Goal: Task Accomplishment & Management: Use online tool/utility

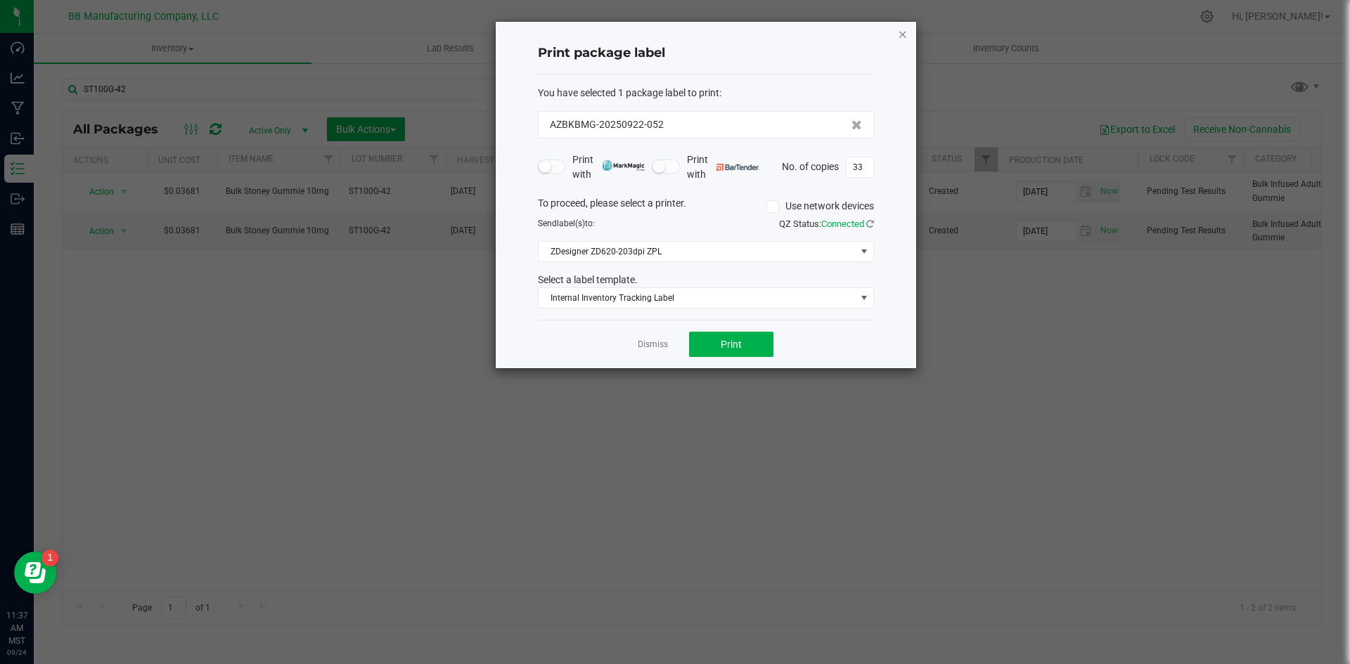
click at [902, 32] on icon "button" at bounding box center [903, 33] width 10 height 17
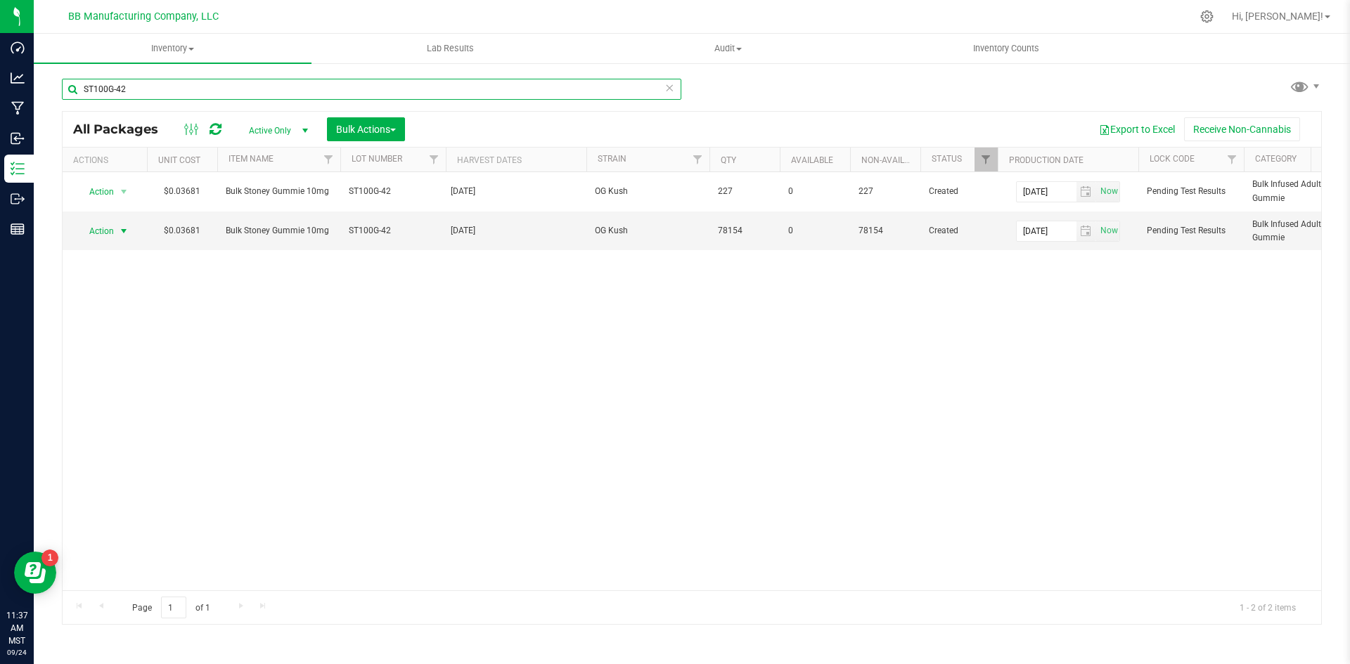
click at [188, 79] on input "ST100G-42" at bounding box center [371, 89] width 619 height 21
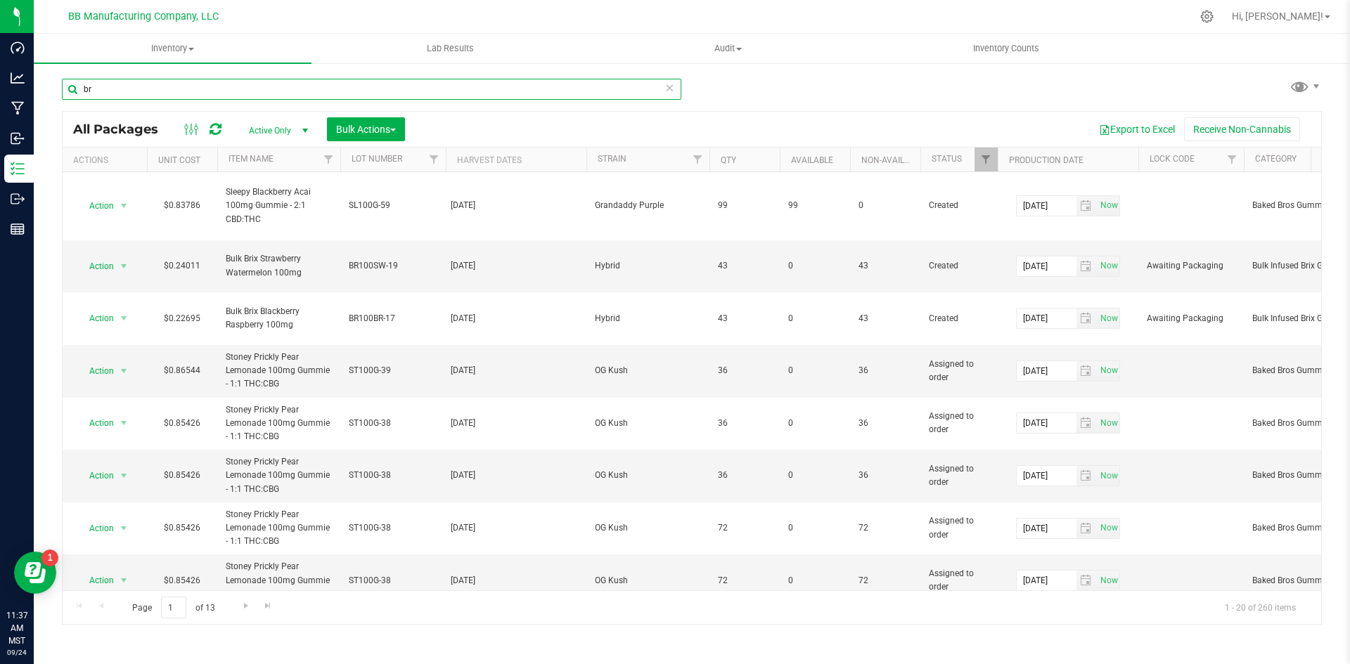
click at [184, 82] on input "br" at bounding box center [371, 89] width 619 height 21
type input "br100bp-13"
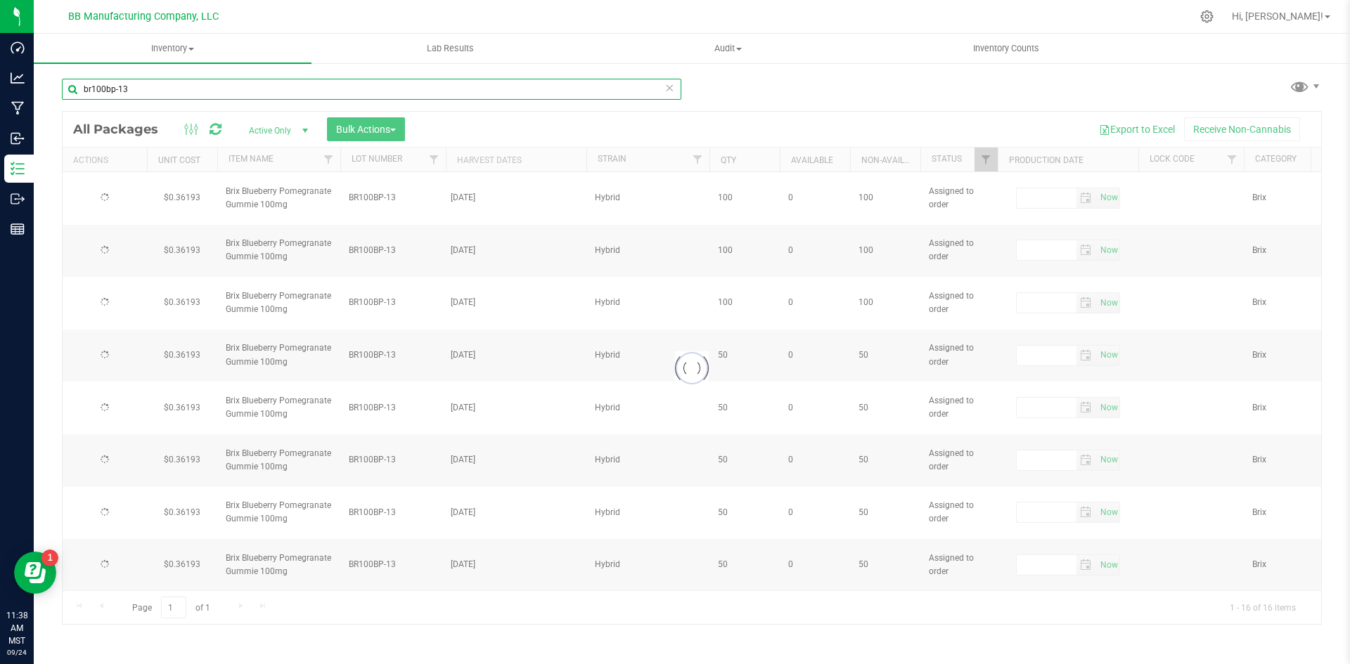
type input "[DATE]"
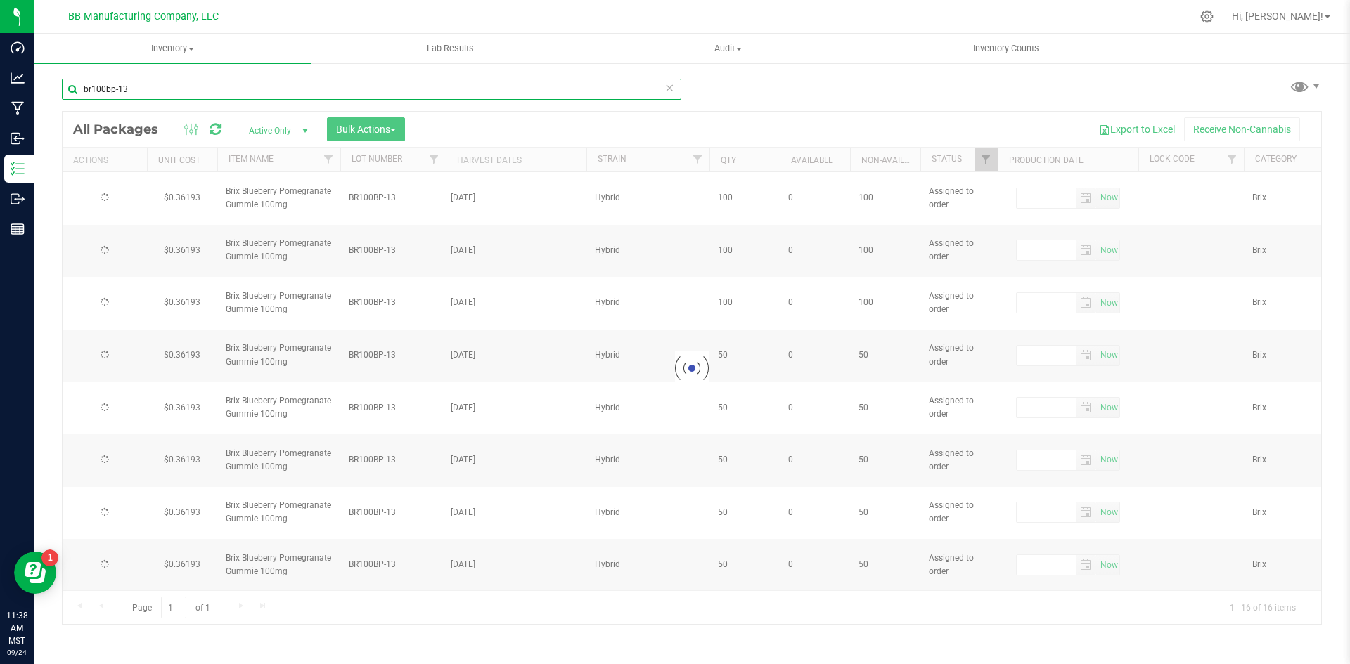
type input "[DATE]"
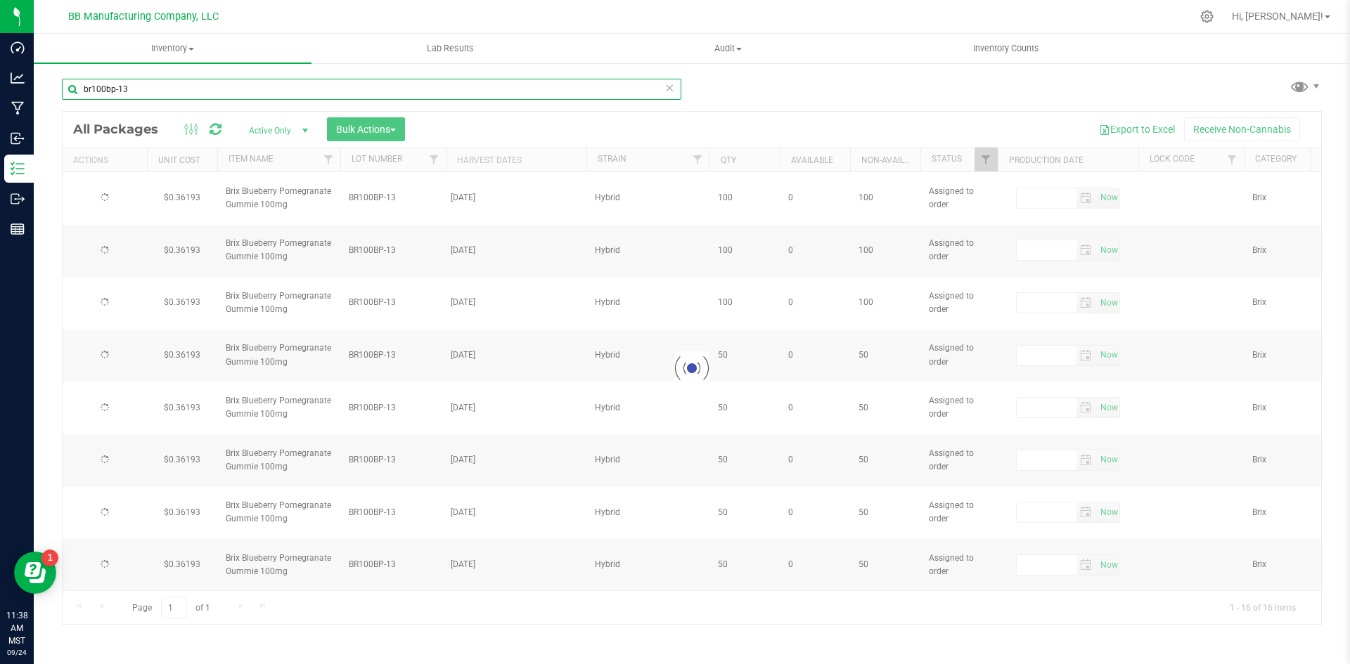
type input "[DATE]"
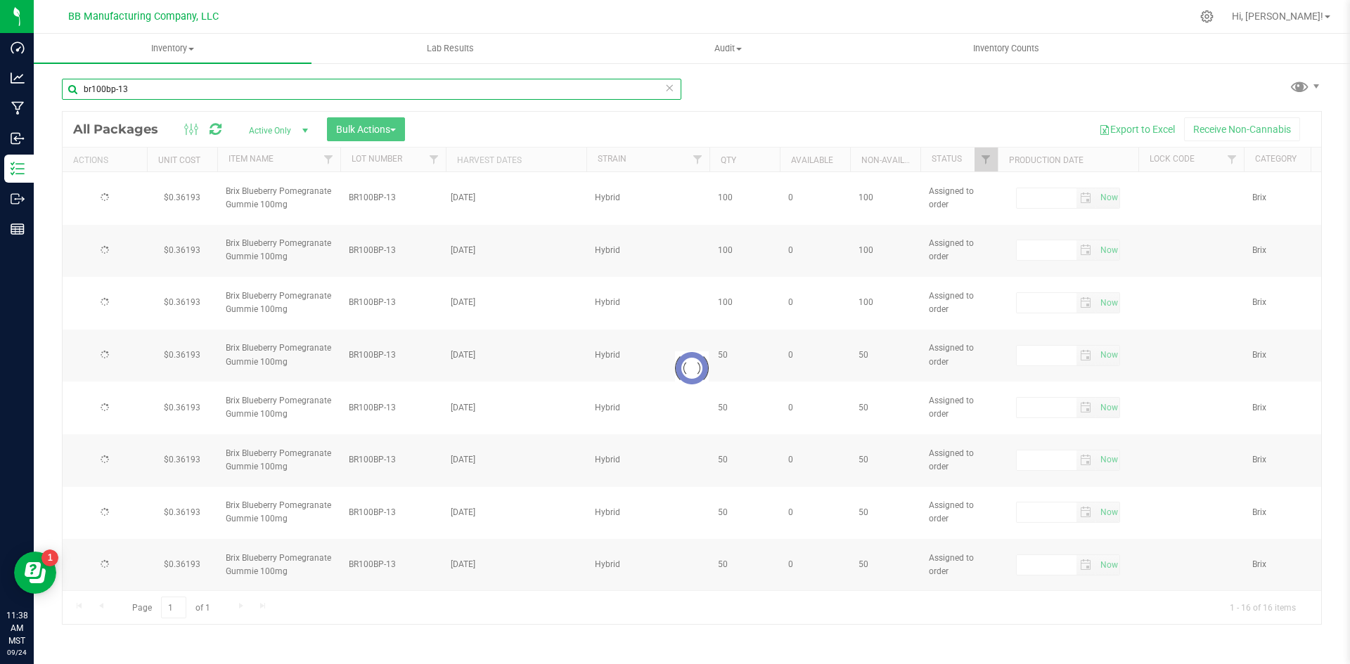
type input "[DATE]"
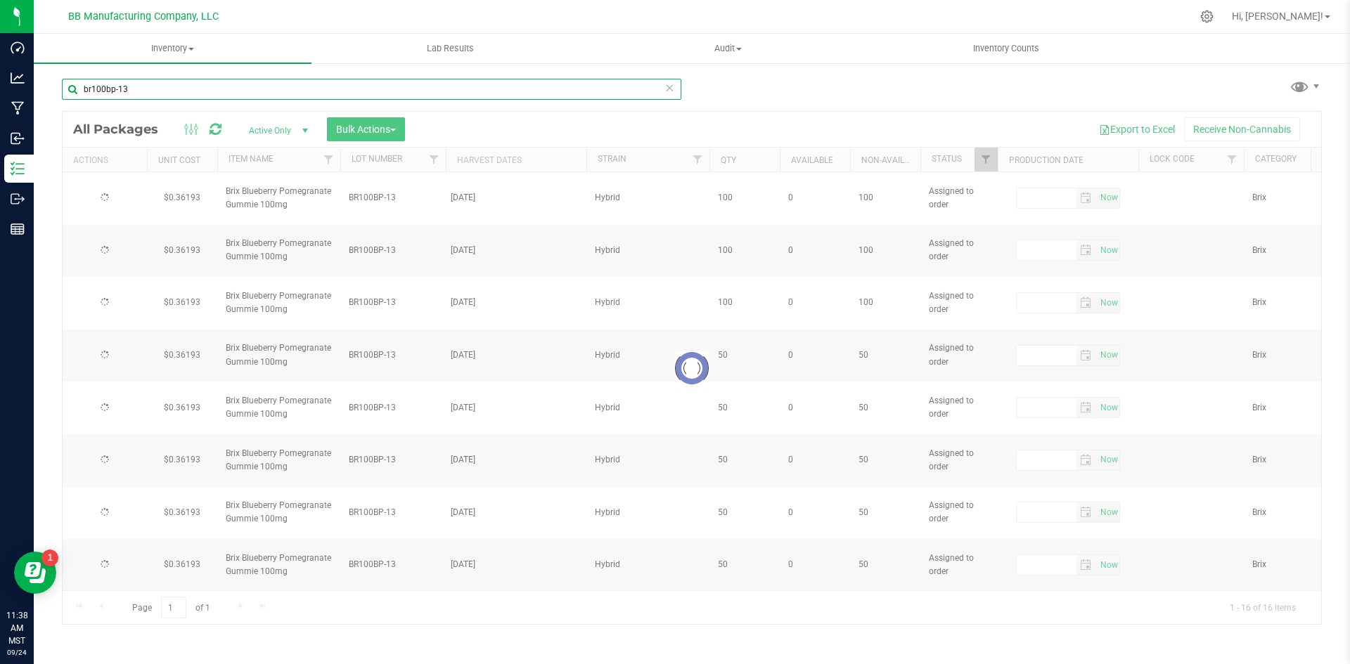
type input "[DATE]"
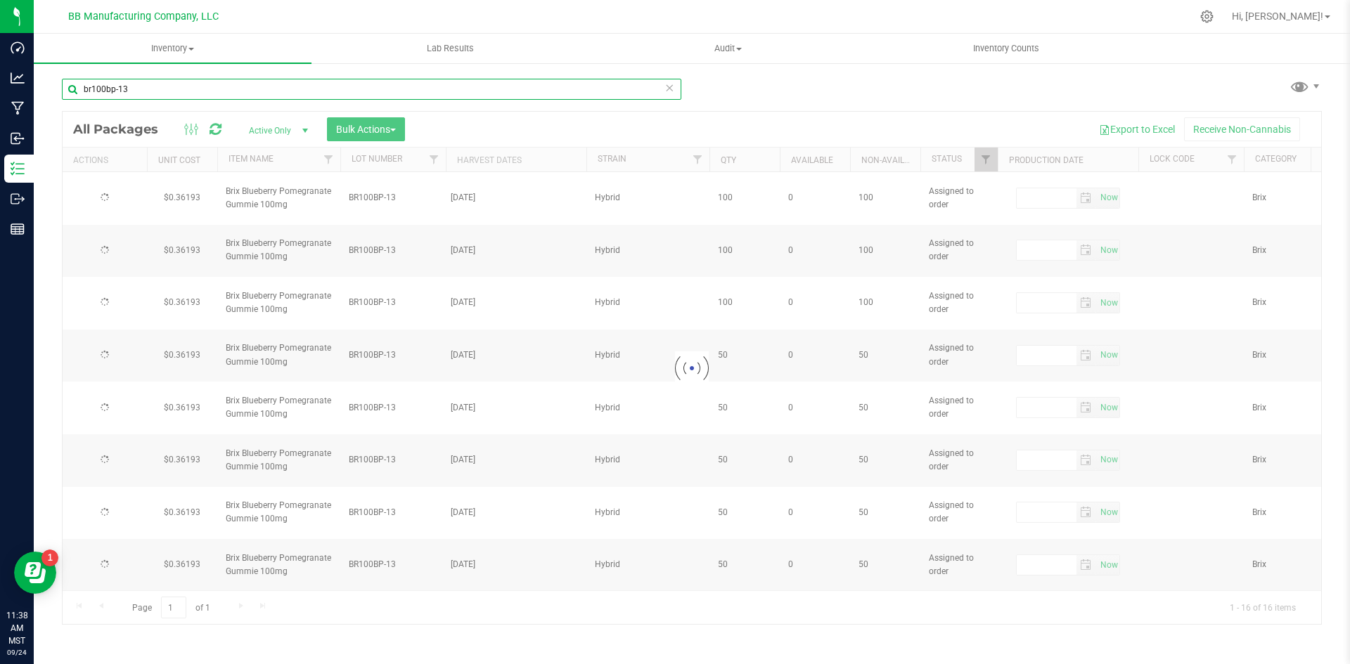
type input "[DATE]"
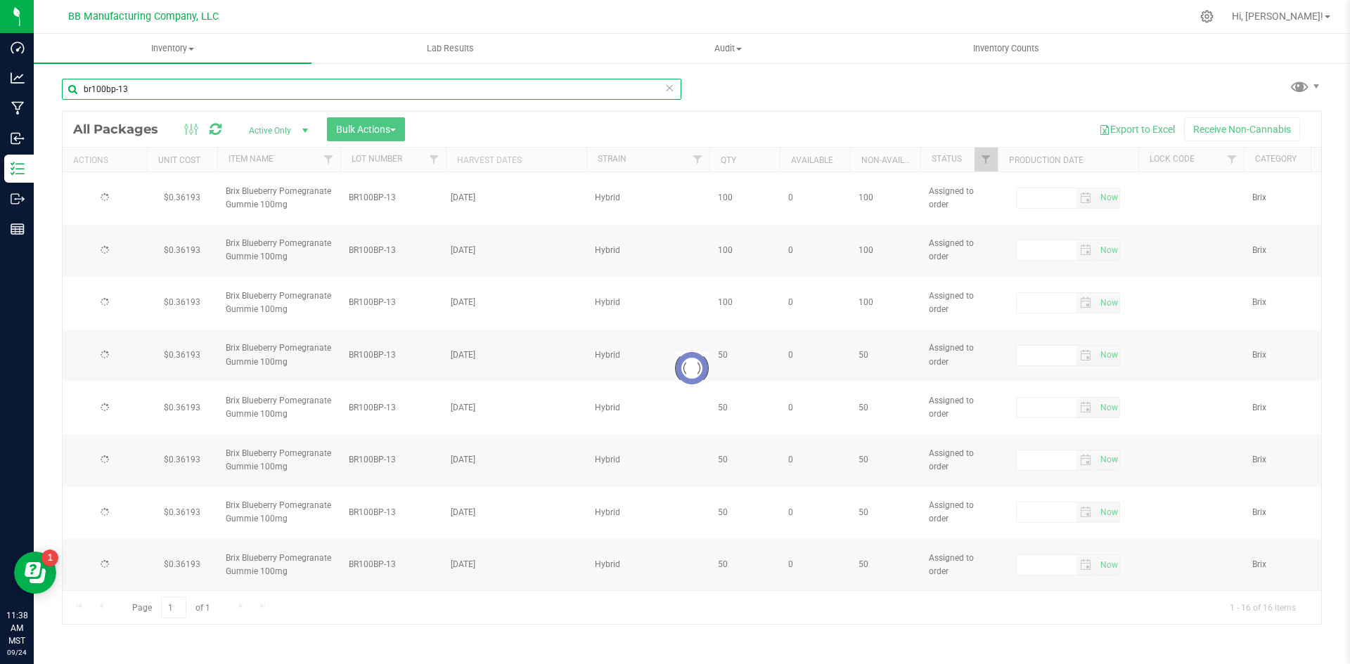
type input "[DATE]"
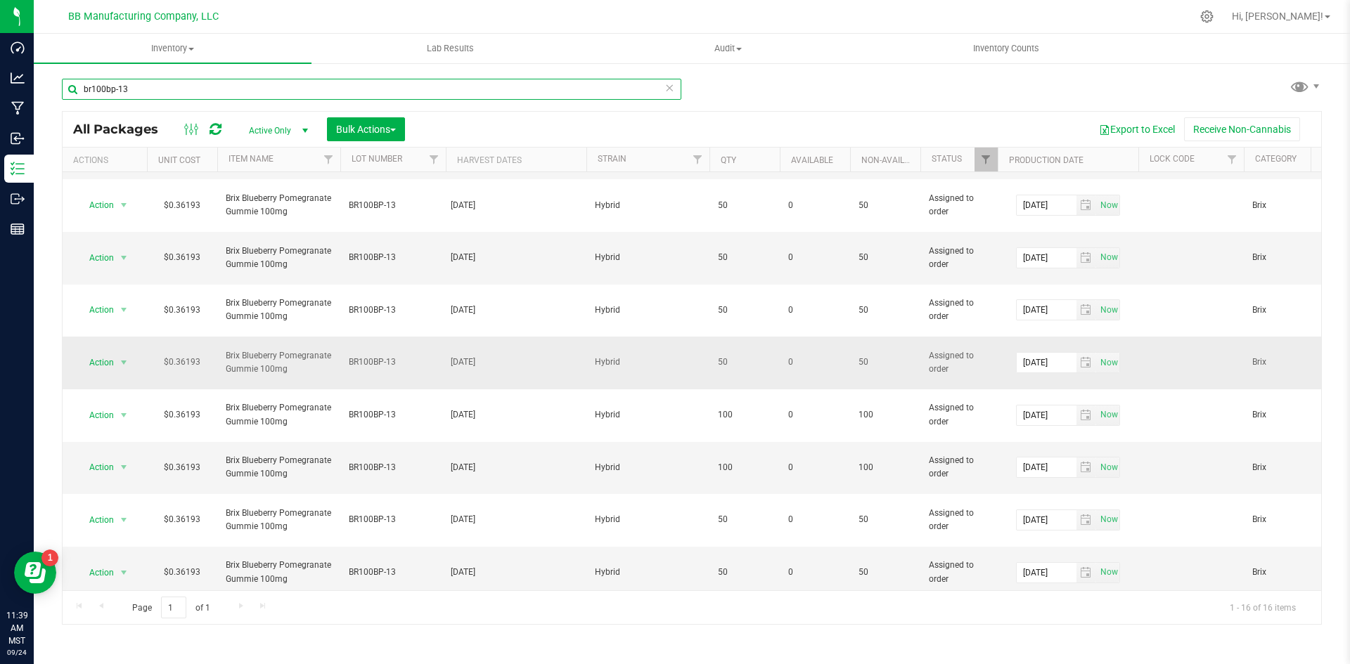
scroll to position [215, 0]
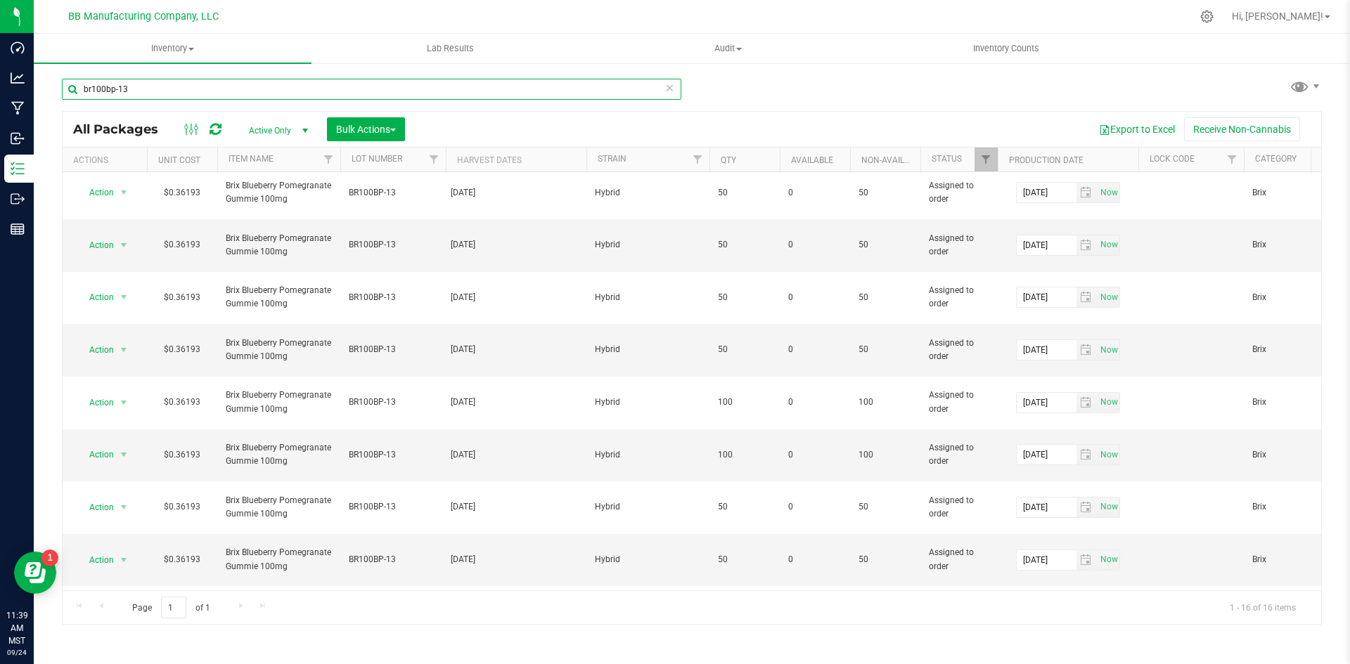
type input "br100bp-13"
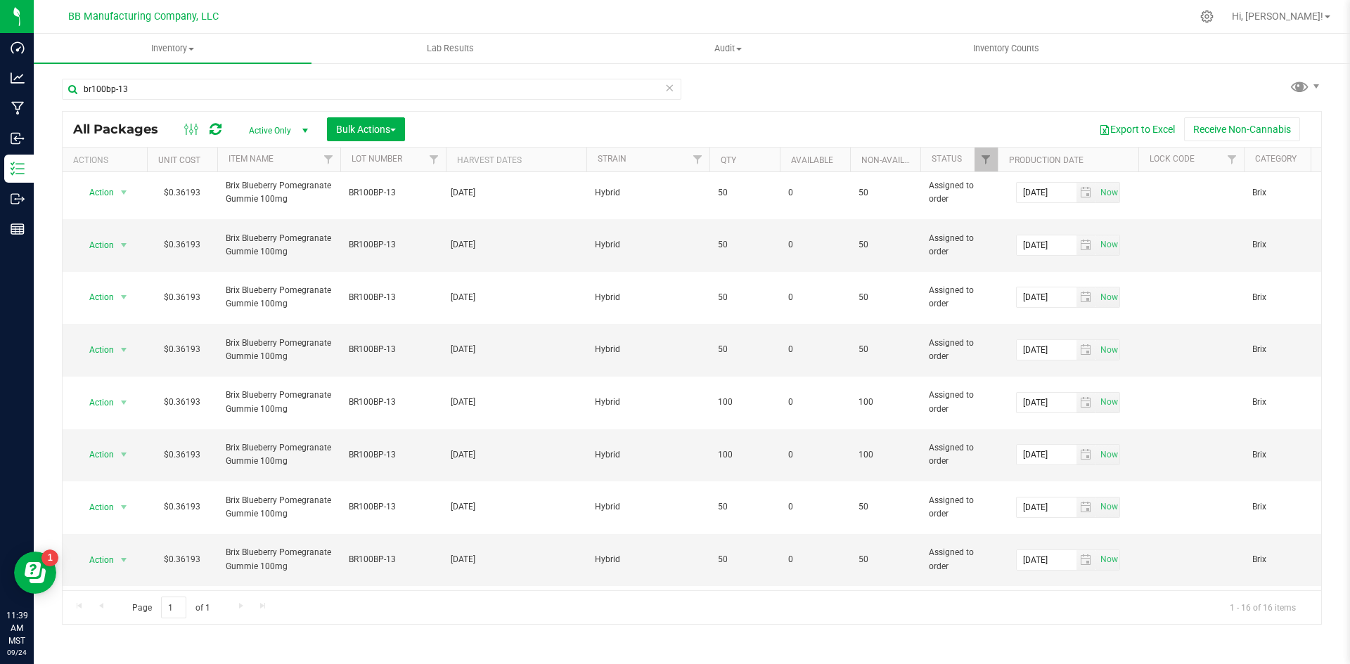
click at [137, 456] on li "Print package label" at bounding box center [121, 462] width 89 height 39
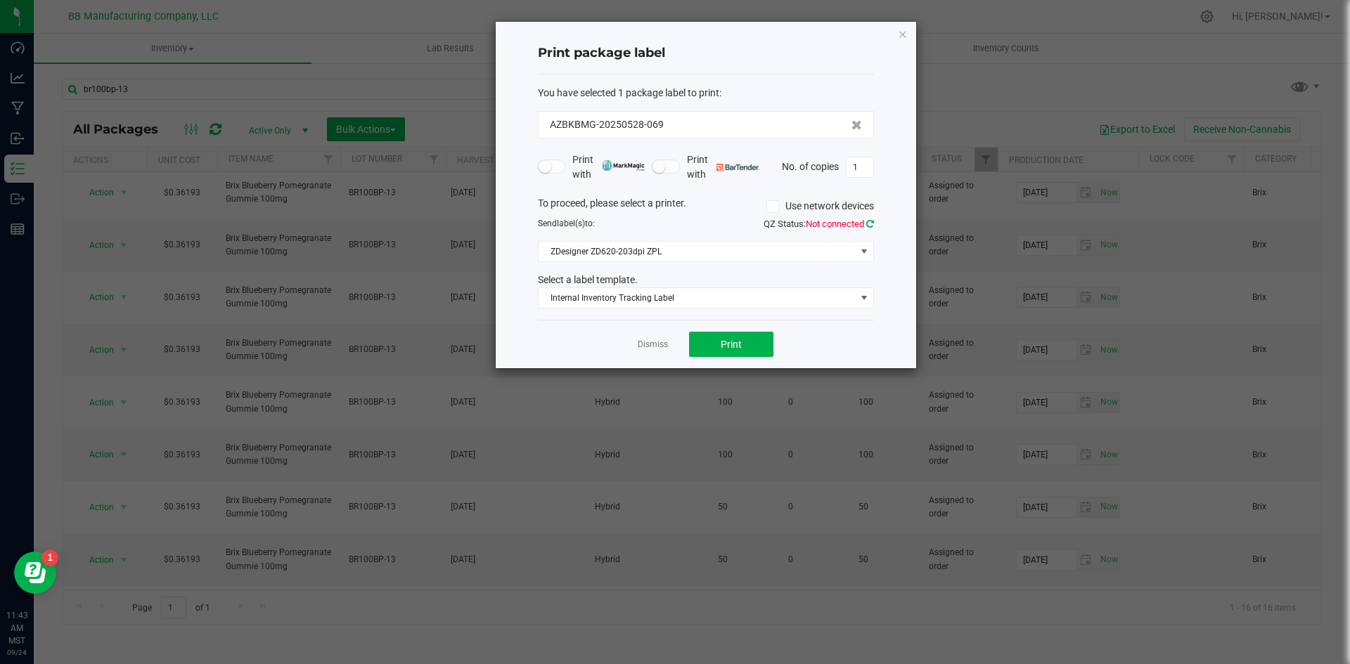
click at [866, 222] on icon at bounding box center [870, 223] width 8 height 9
click at [705, 304] on span "Internal Inventory Tracking Label" at bounding box center [697, 298] width 317 height 20
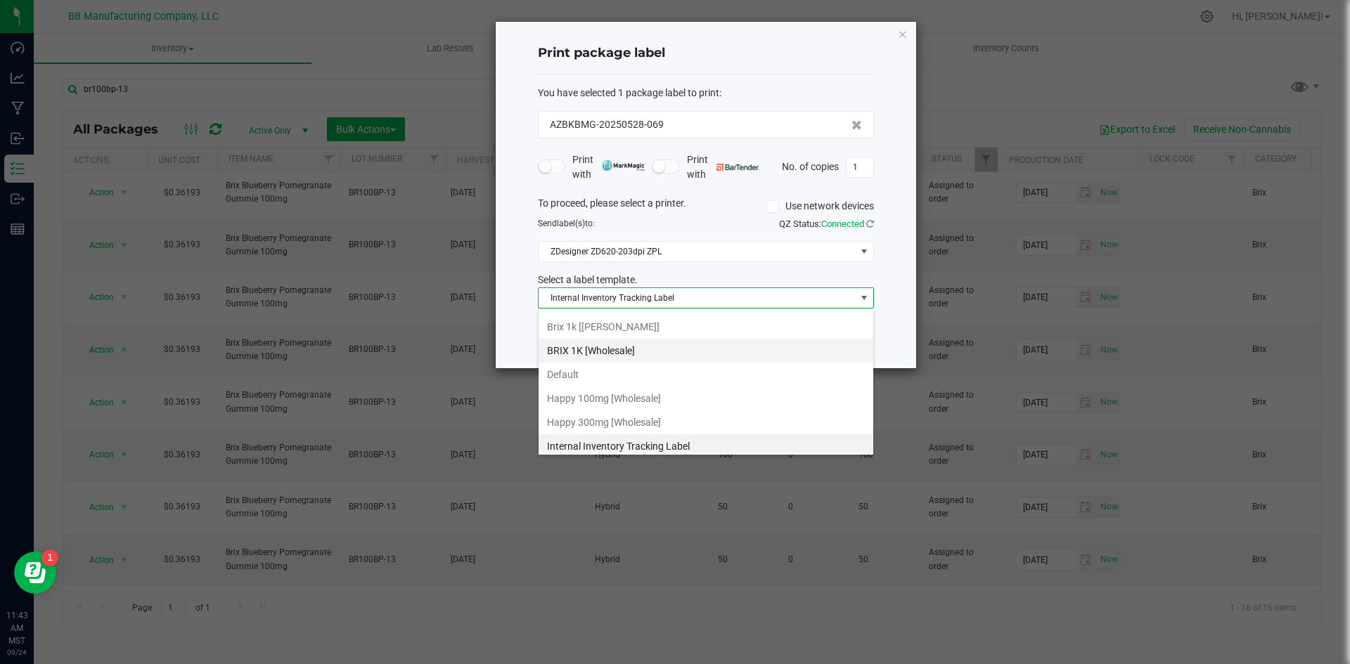
scroll to position [70, 0]
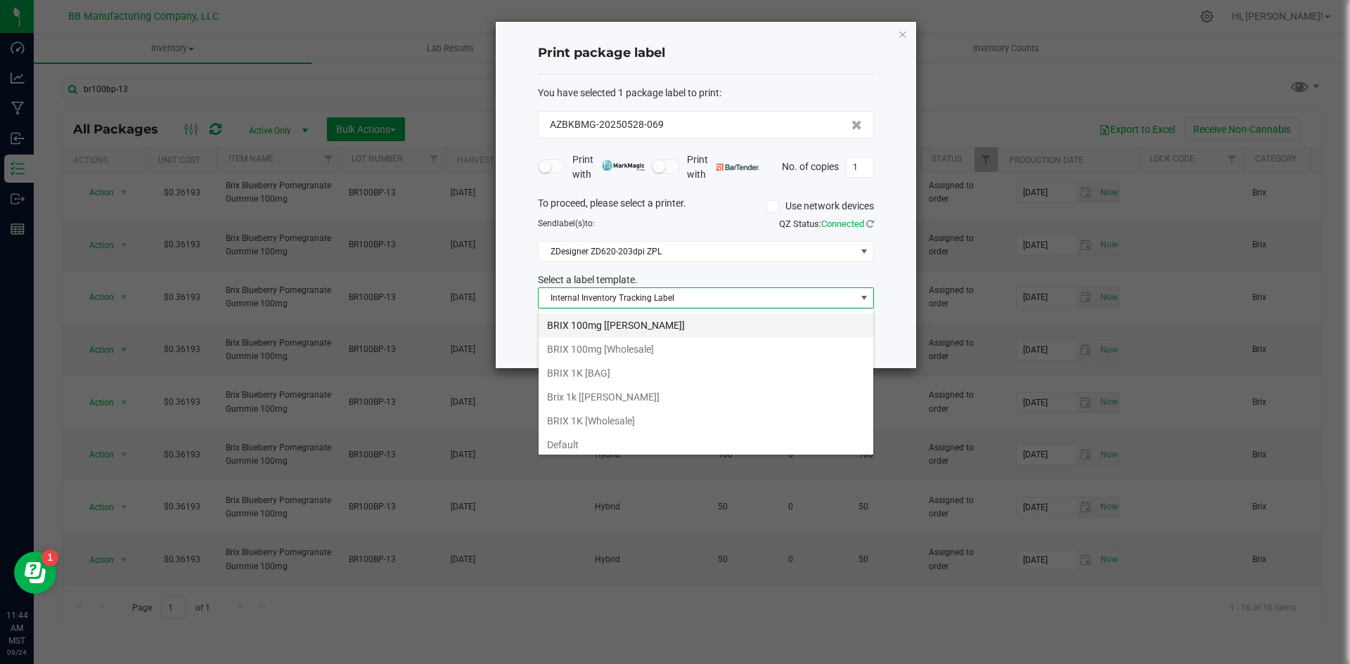
click at [705, 333] on li "BRIX 100mg [[PERSON_NAME]]" at bounding box center [706, 326] width 335 height 24
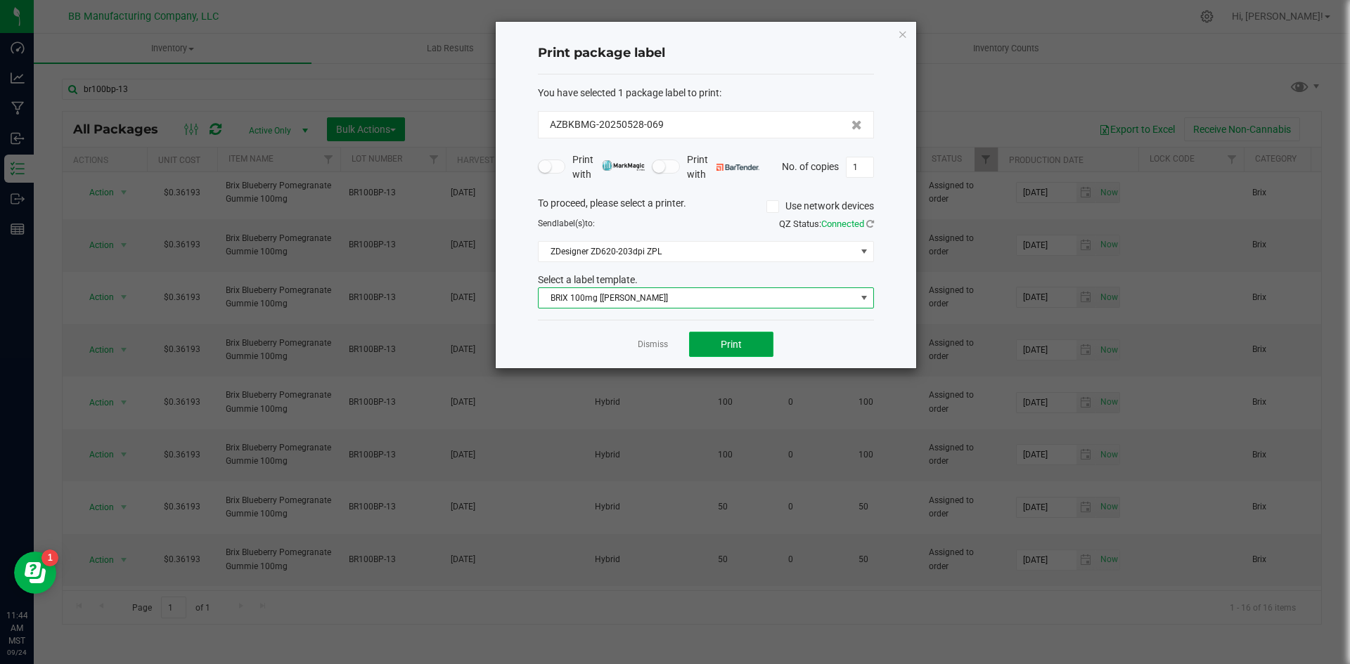
click at [718, 338] on button "Print" at bounding box center [731, 344] width 84 height 25
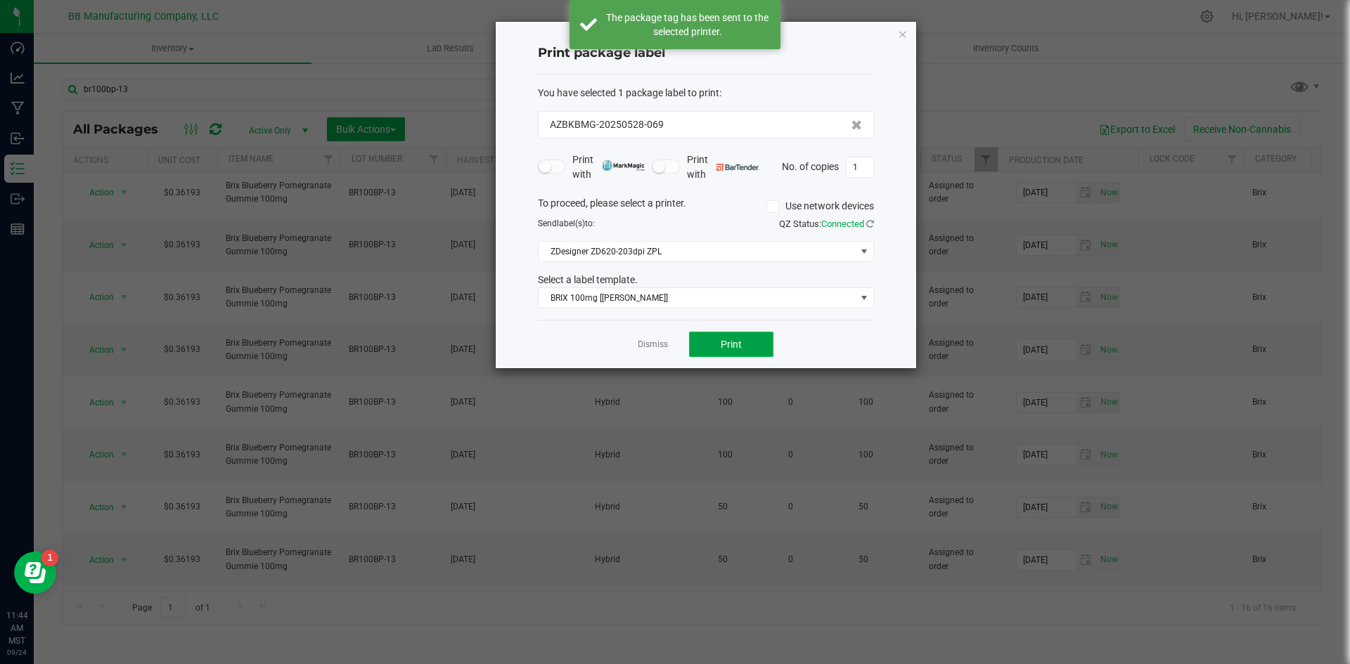
click at [733, 354] on button "Print" at bounding box center [731, 344] width 84 height 25
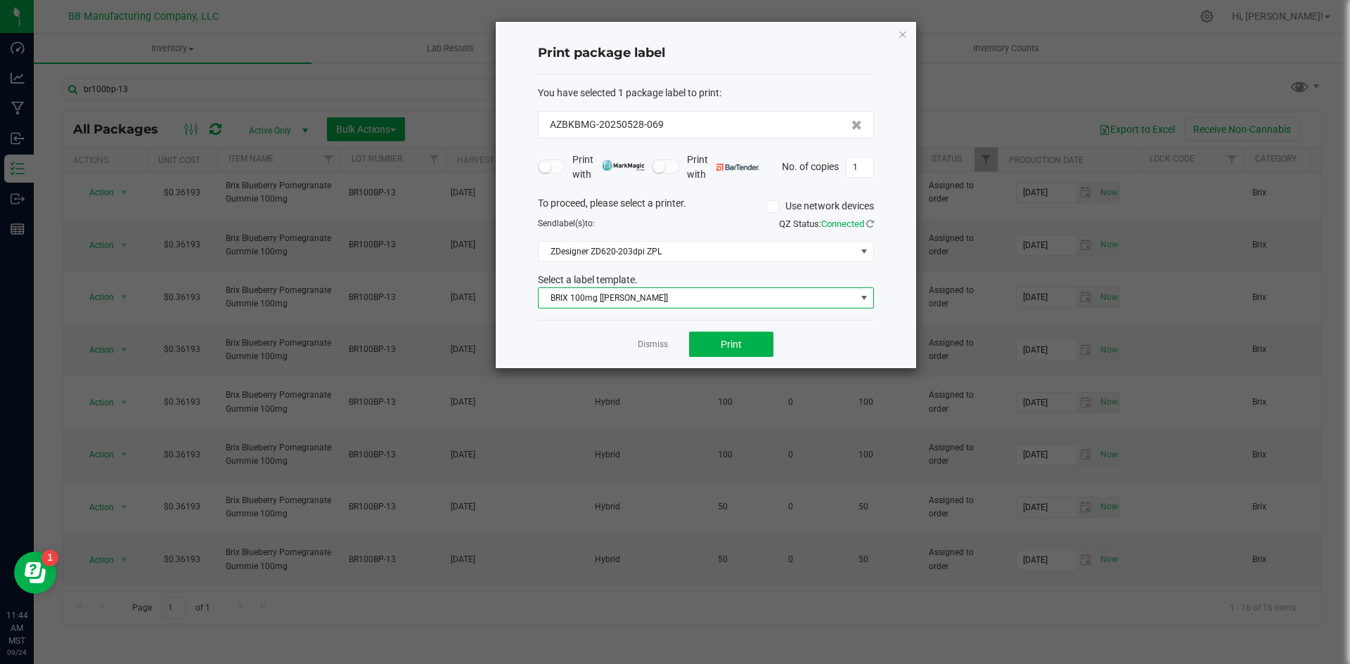
click at [778, 297] on span "BRIX 100mg [[PERSON_NAME]]" at bounding box center [697, 298] width 317 height 20
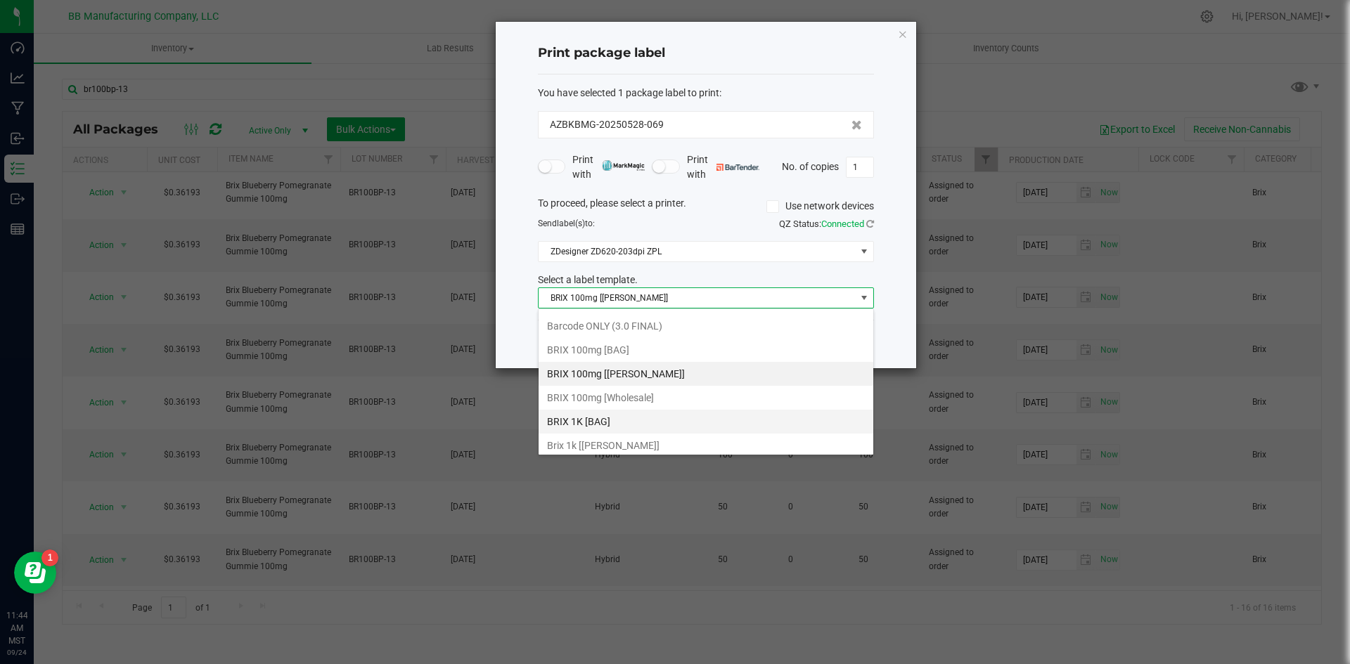
scroll to position [0, 0]
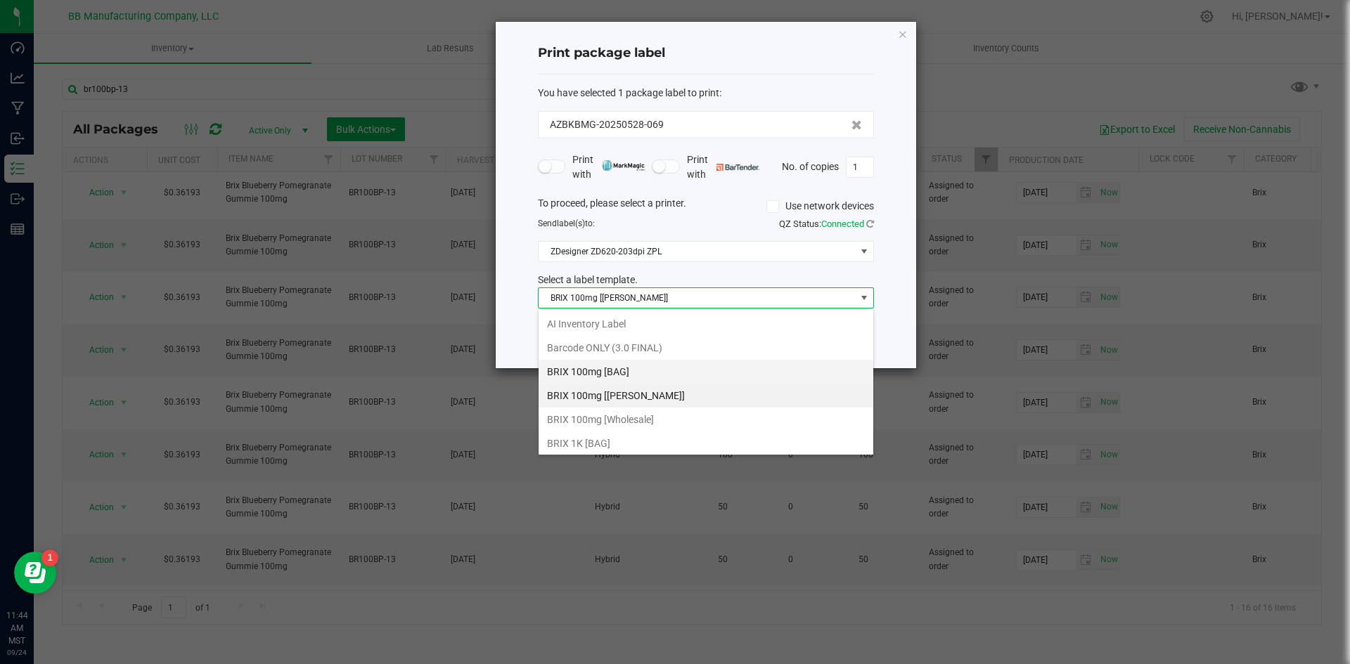
click at [695, 383] on li "BRIX 100mg [BAG]" at bounding box center [706, 372] width 335 height 24
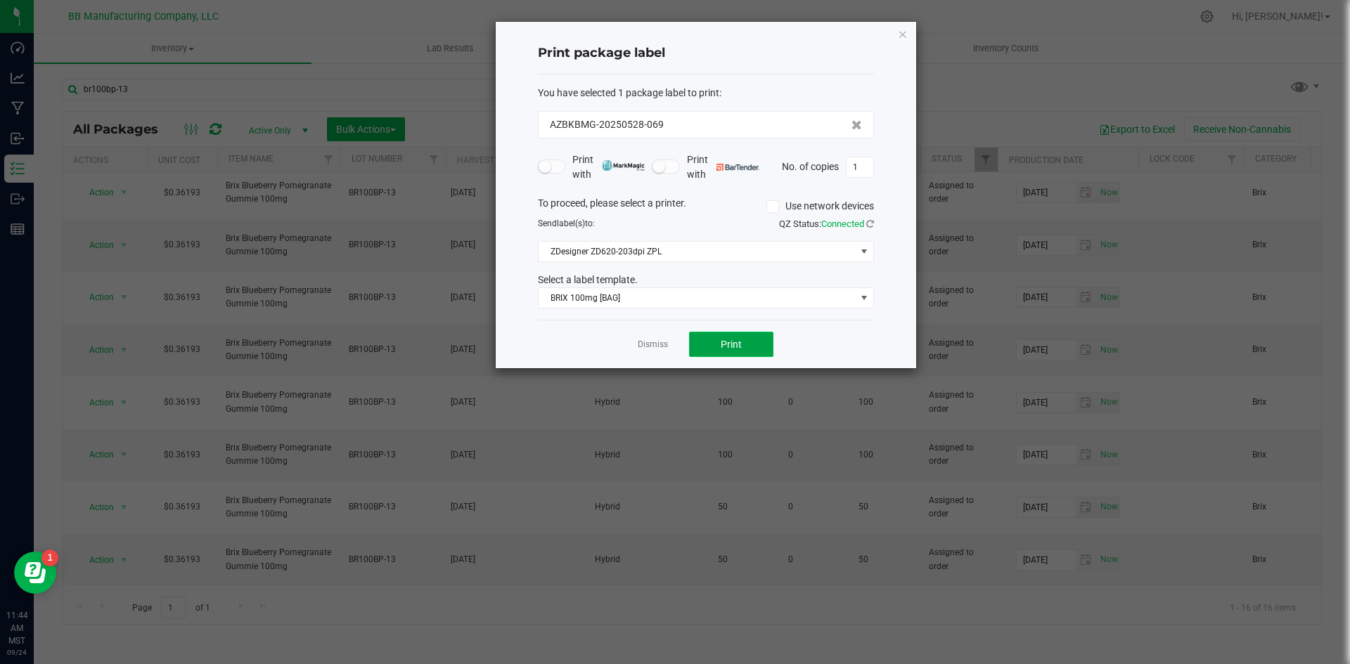
click at [767, 338] on button "Print" at bounding box center [731, 344] width 84 height 25
click at [764, 339] on button "Print" at bounding box center [731, 344] width 84 height 25
click at [769, 364] on div "Dismiss Print" at bounding box center [706, 344] width 336 height 49
click at [761, 349] on button "Print" at bounding box center [731, 344] width 84 height 25
click at [761, 364] on div "Dismiss Print" at bounding box center [706, 344] width 336 height 49
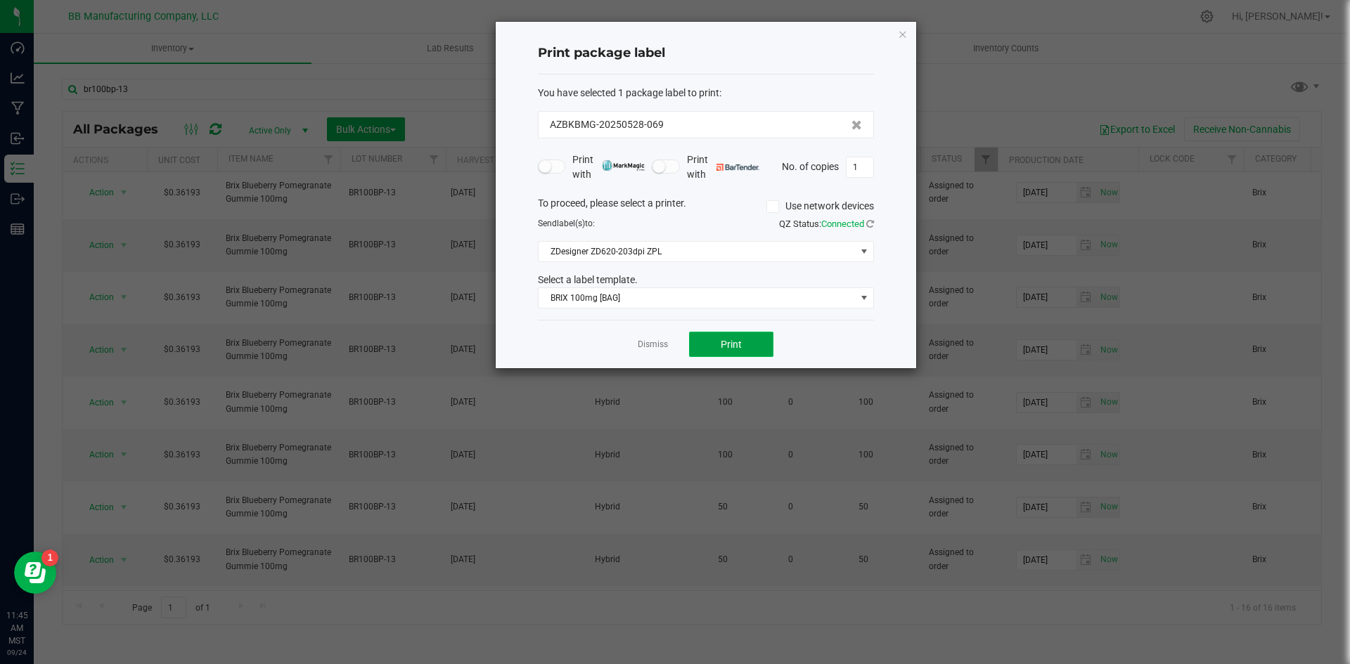
click at [762, 350] on button "Print" at bounding box center [731, 344] width 84 height 25
click at [764, 362] on div "Dismiss Print" at bounding box center [706, 344] width 336 height 49
click at [764, 349] on button "Print" at bounding box center [731, 344] width 84 height 25
click at [741, 354] on button "Print" at bounding box center [731, 344] width 84 height 25
click at [751, 342] on button "Print" at bounding box center [731, 344] width 84 height 25
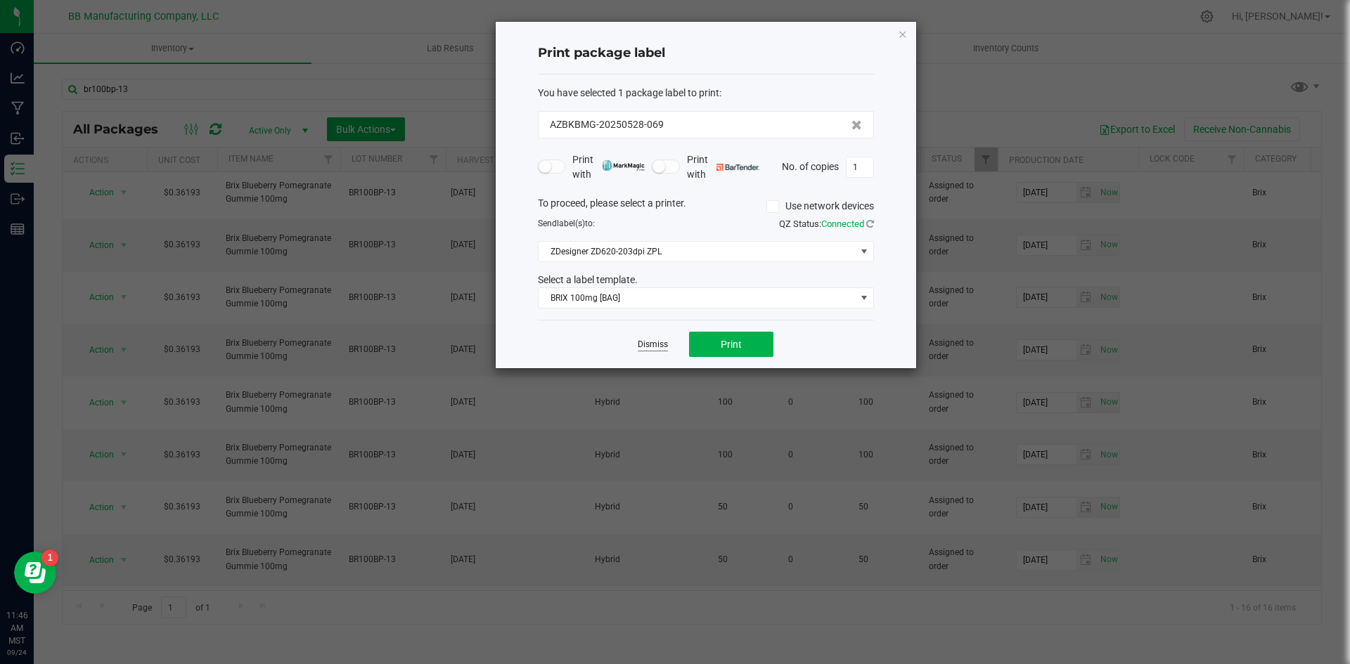
click at [641, 345] on link "Dismiss" at bounding box center [653, 345] width 30 height 12
